Goal: Connect with others: Connect with other users

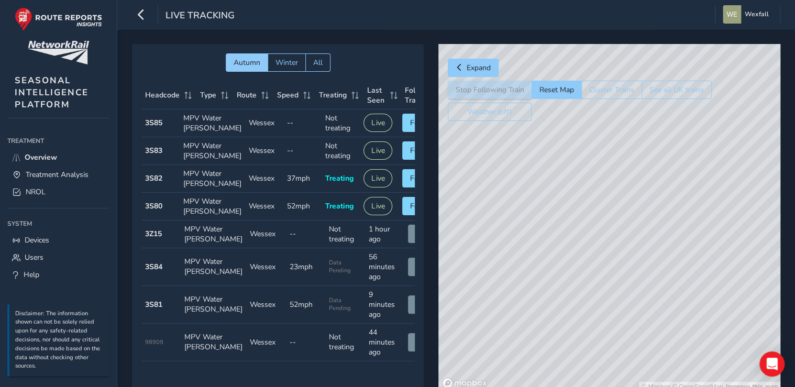
scroll to position [0, 23]
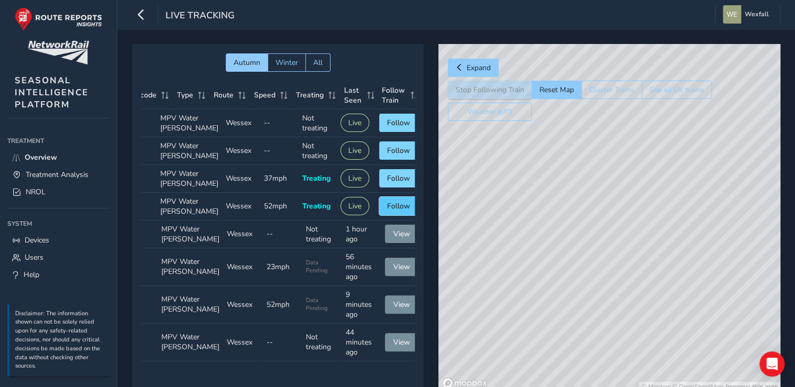
click at [397, 211] on span "Follow" at bounding box center [398, 206] width 23 height 10
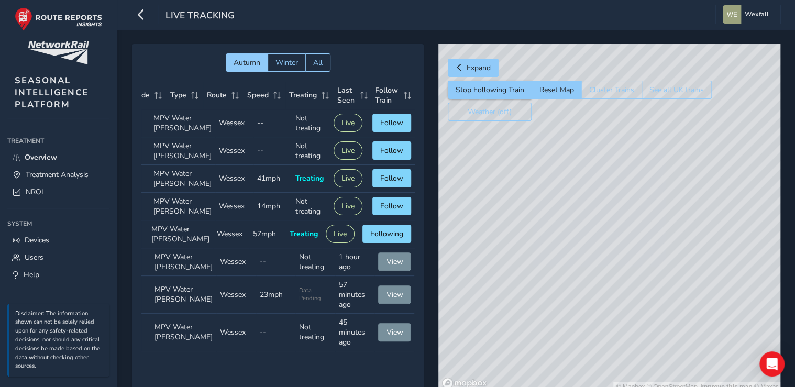
scroll to position [0, 0]
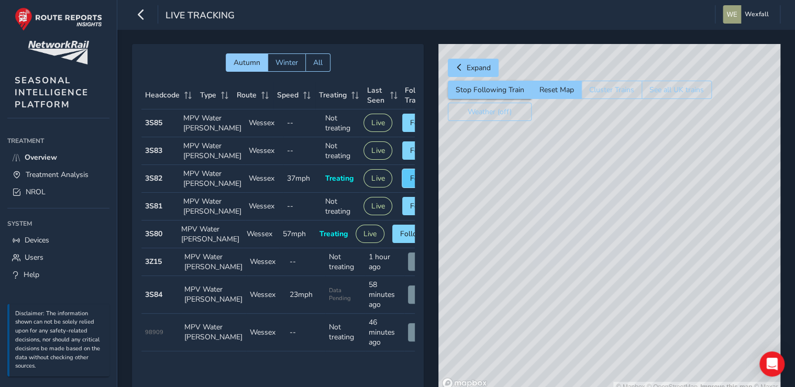
click at [402, 188] on button "Follow" at bounding box center [421, 178] width 39 height 18
drag, startPoint x: 490, startPoint y: 299, endPoint x: 514, endPoint y: 293, distance: 25.3
click at [514, 293] on div "© Mapbox © OpenStreetMap Improve this map © Maxar" at bounding box center [609, 218] width 342 height 348
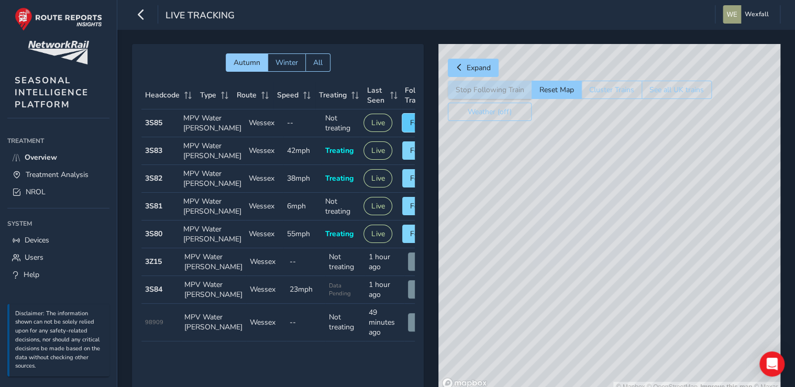
click at [404, 126] on button "Follow" at bounding box center [421, 123] width 39 height 18
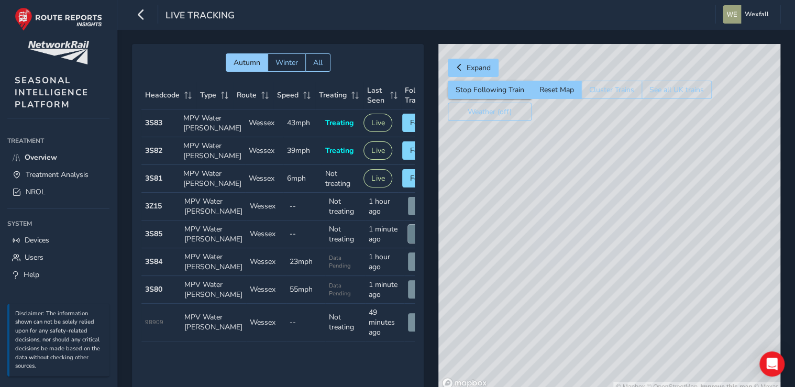
click at [408, 243] on button "View" at bounding box center [424, 234] width 32 height 18
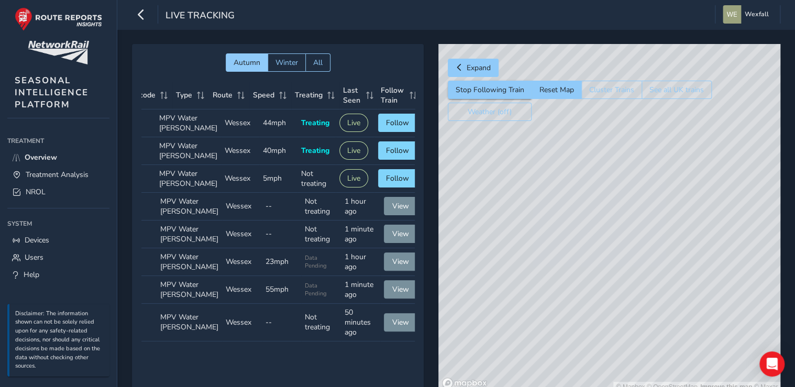
scroll to position [0, 34]
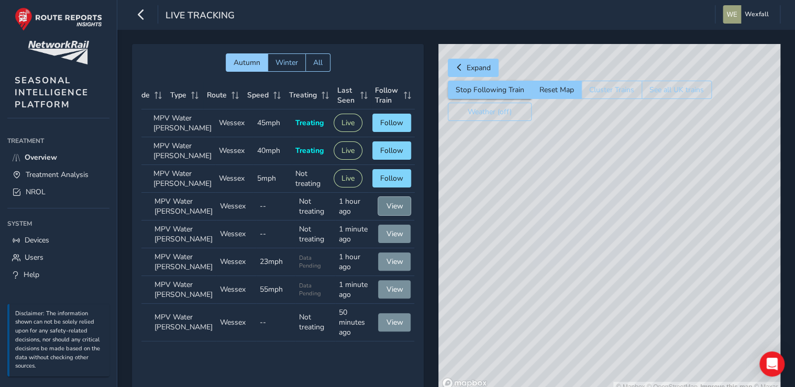
click at [386, 211] on span "View" at bounding box center [394, 206] width 17 height 10
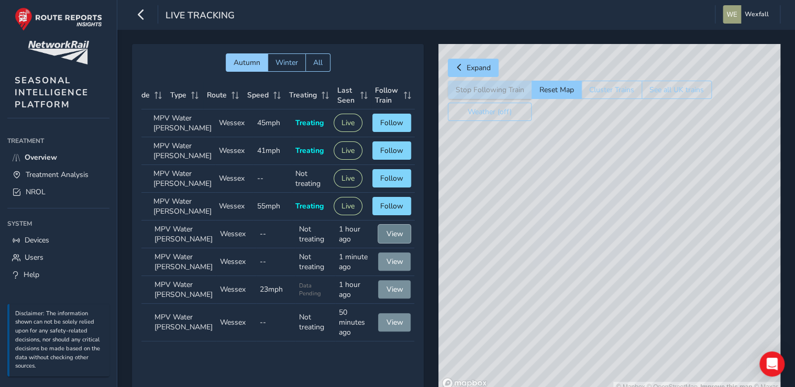
click at [393, 239] on span "View" at bounding box center [394, 234] width 17 height 10
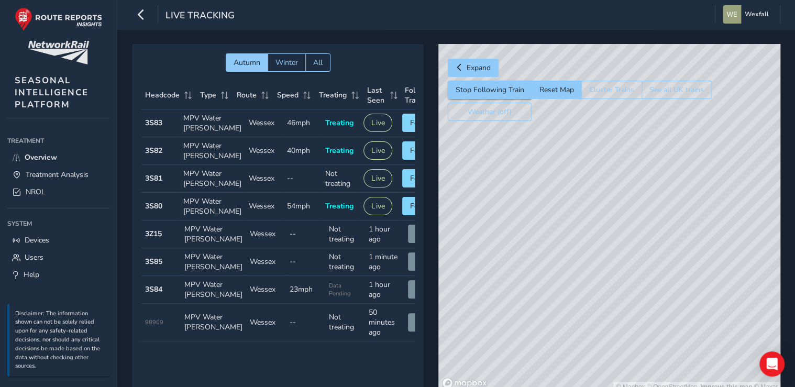
scroll to position [0, 23]
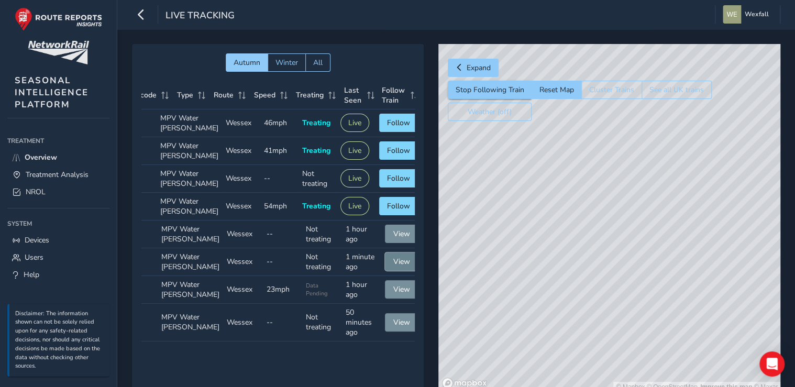
click at [399, 267] on span "View" at bounding box center [401, 262] width 17 height 10
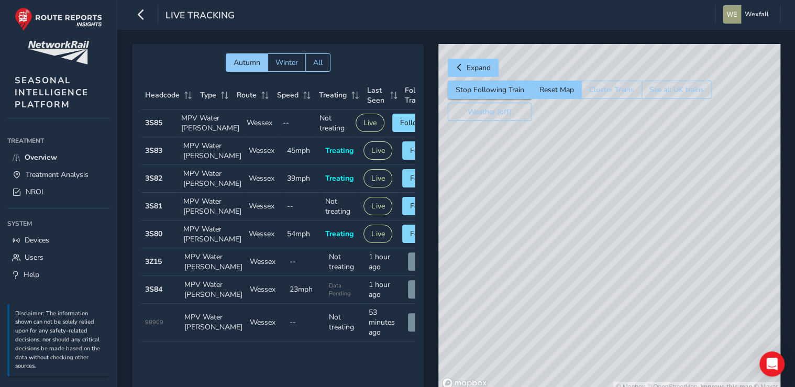
scroll to position [0, 0]
click at [400, 127] on span "Following" at bounding box center [416, 123] width 33 height 10
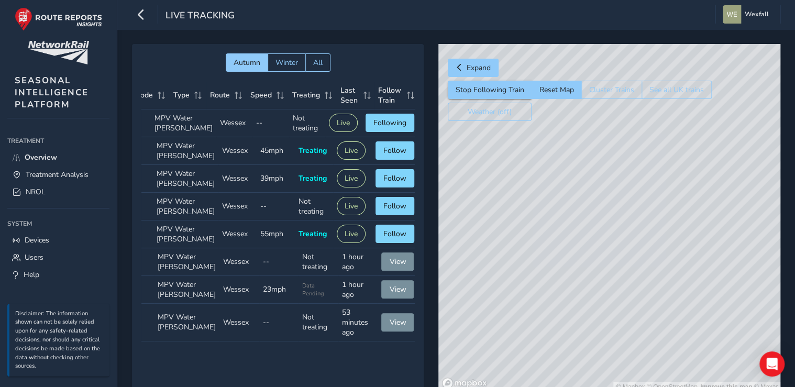
scroll to position [0, 29]
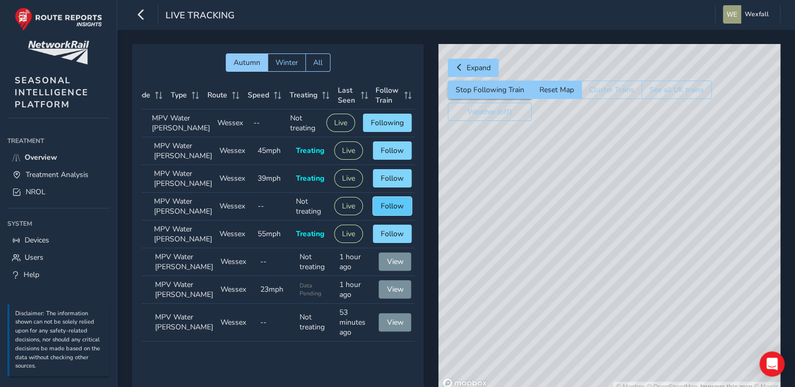
click at [398, 211] on span "Follow" at bounding box center [392, 206] width 23 height 10
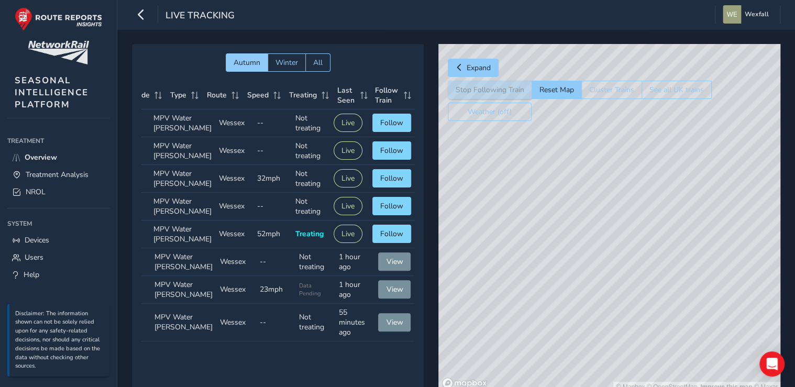
scroll to position [0, 0]
